Goal: Information Seeking & Learning: Learn about a topic

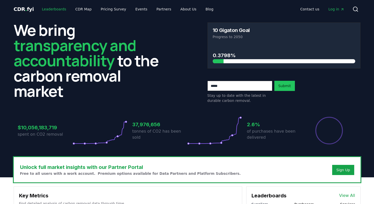
click at [58, 9] on link "Leaderboards" at bounding box center [54, 9] width 32 height 9
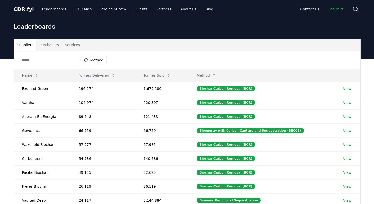
click at [45, 63] on input at bounding box center [48, 60] width 61 height 10
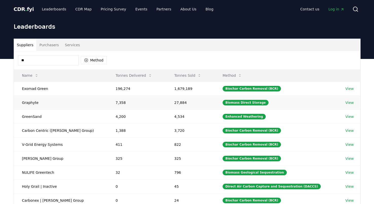
type input "**"
click at [60, 105] on td "Graphyte" at bounding box center [61, 102] width 94 height 14
click at [346, 103] on link "View" at bounding box center [349, 102] width 8 height 5
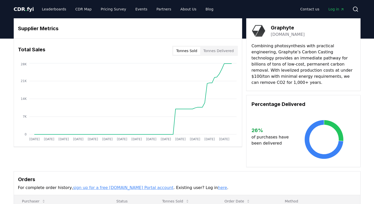
click at [224, 55] on div "Tonnes Sold Tonnes Delivered" at bounding box center [205, 51] width 66 height 10
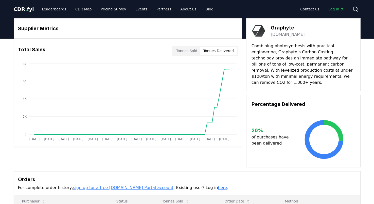
click at [224, 53] on button "Tonnes Delivered" at bounding box center [218, 51] width 37 height 8
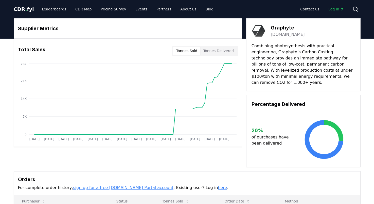
click at [186, 50] on button "Tonnes Sold" at bounding box center [186, 51] width 27 height 8
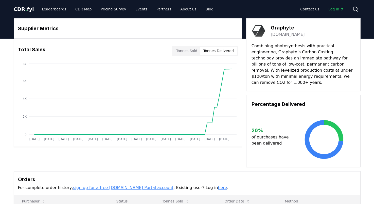
click at [211, 48] on button "Tonnes Delivered" at bounding box center [218, 51] width 37 height 8
